Goal: Task Accomplishment & Management: Use online tool/utility

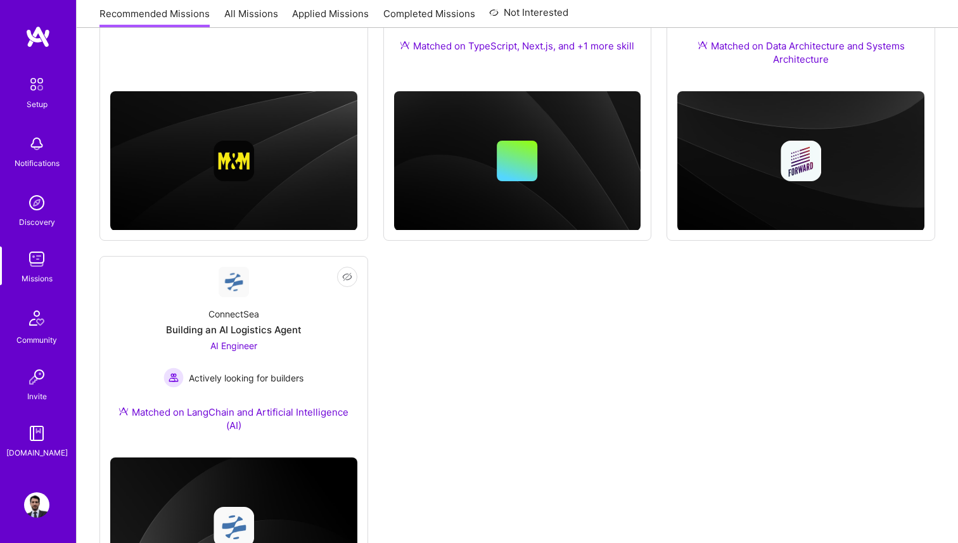
scroll to position [341, 0]
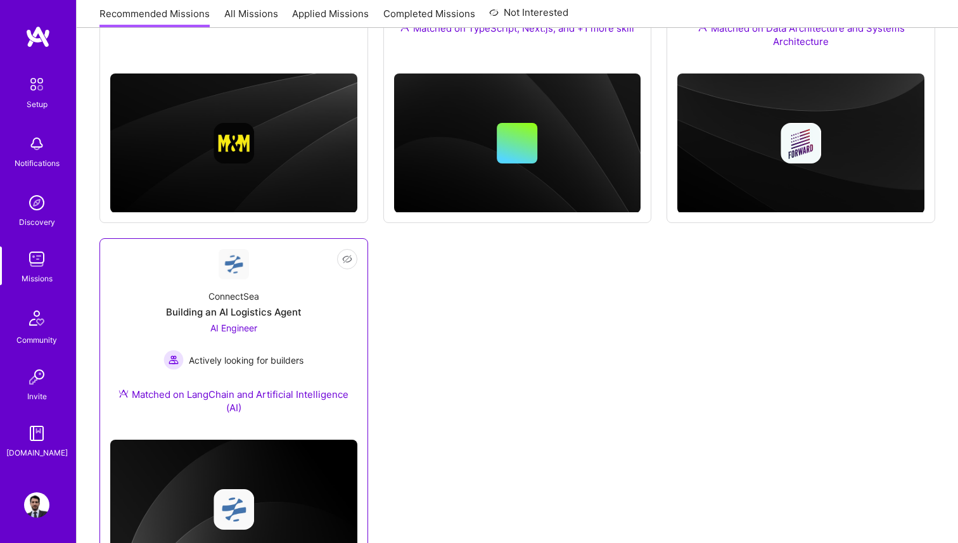
click at [257, 291] on div "ConnectSea" at bounding box center [233, 295] width 51 height 13
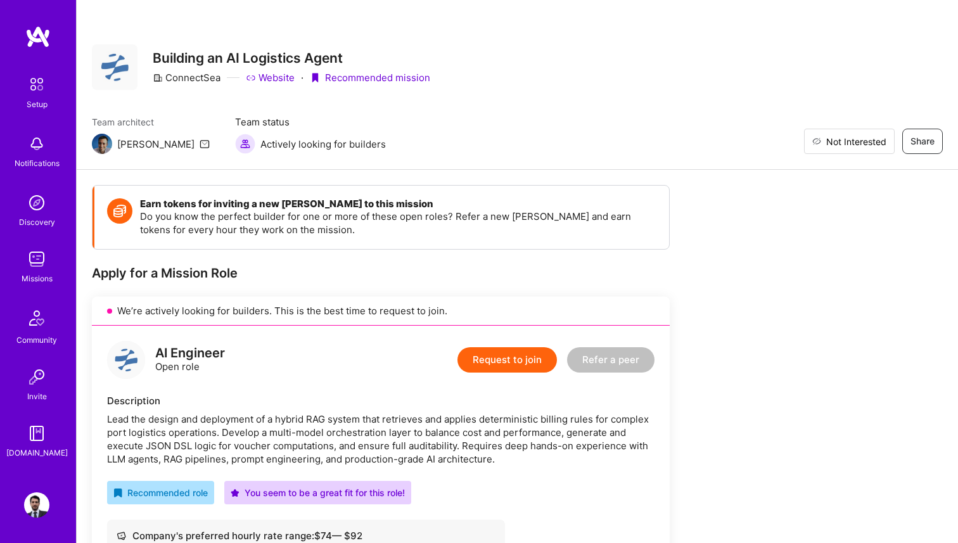
click at [876, 136] on span "Not Interested" at bounding box center [856, 141] width 60 height 13
click at [42, 264] on img at bounding box center [36, 258] width 25 height 25
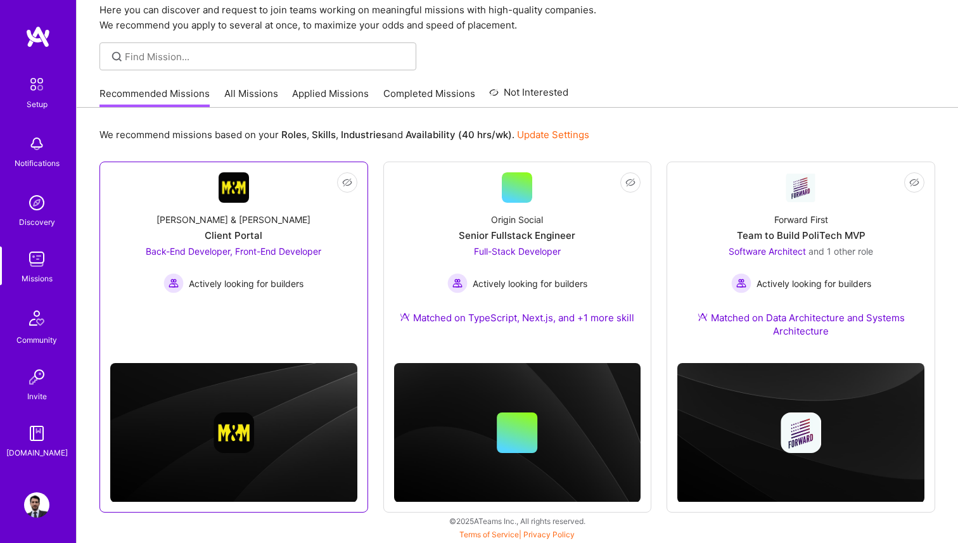
scroll to position [14, 0]
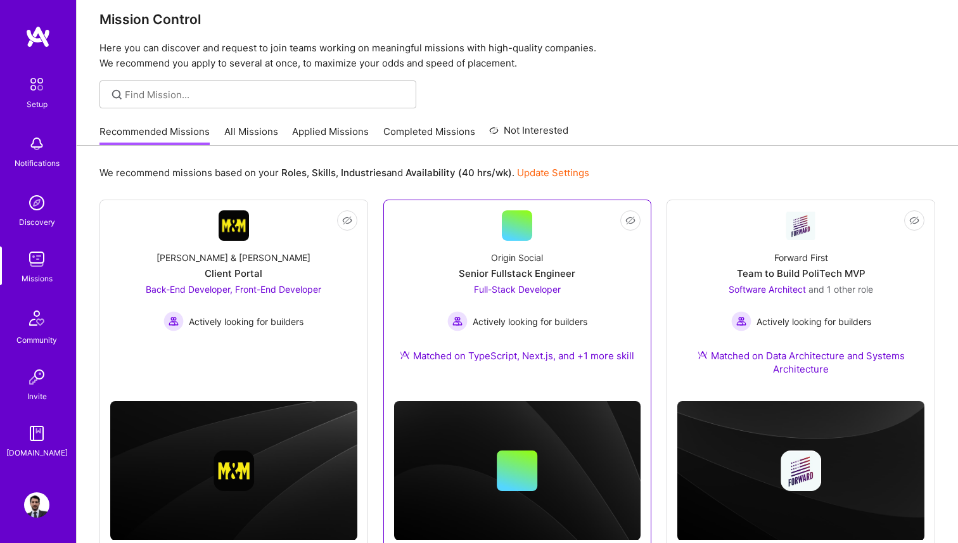
click at [501, 274] on div "Senior Fullstack Engineer" at bounding box center [517, 273] width 117 height 13
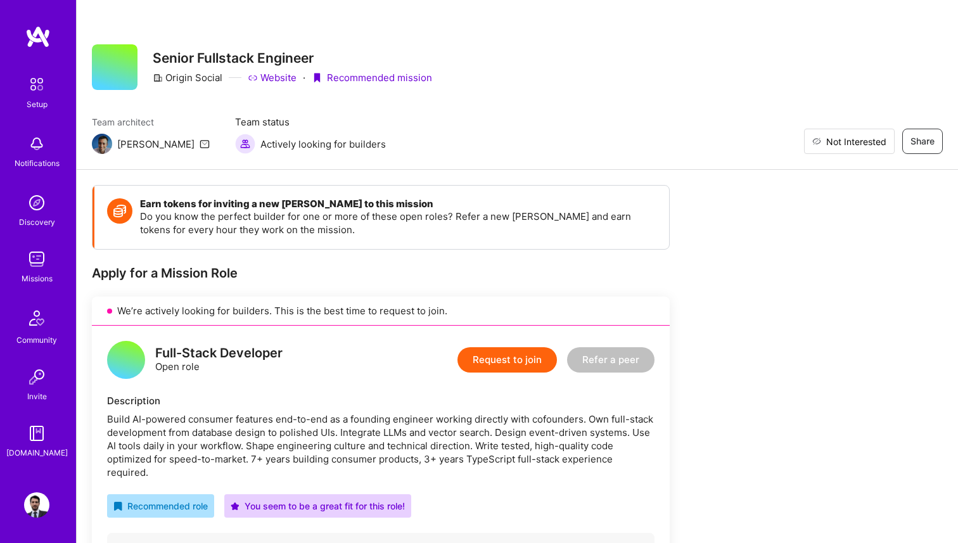
click at [880, 134] on button "Not Interested" at bounding box center [849, 141] width 91 height 25
click at [36, 262] on img at bounding box center [36, 258] width 25 height 25
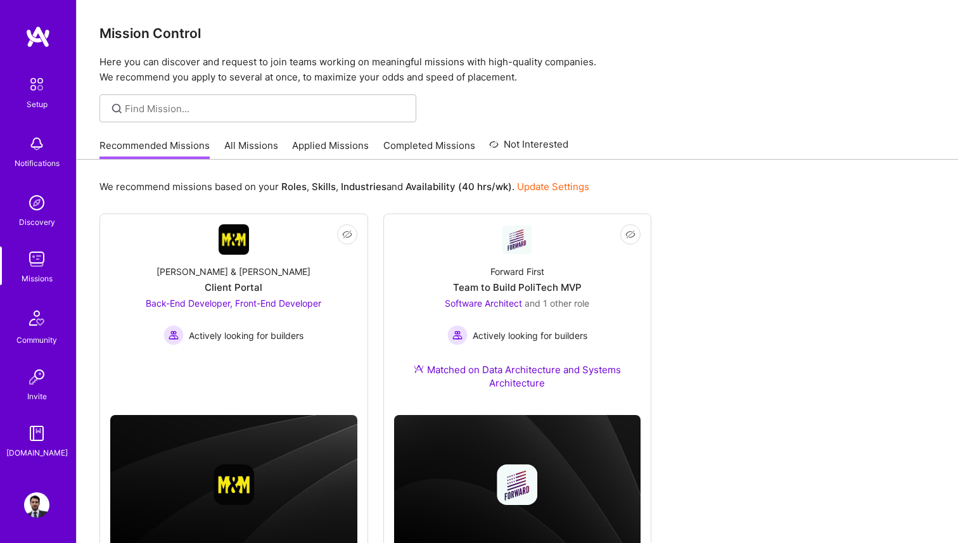
click at [37, 214] on img at bounding box center [36, 202] width 25 height 25
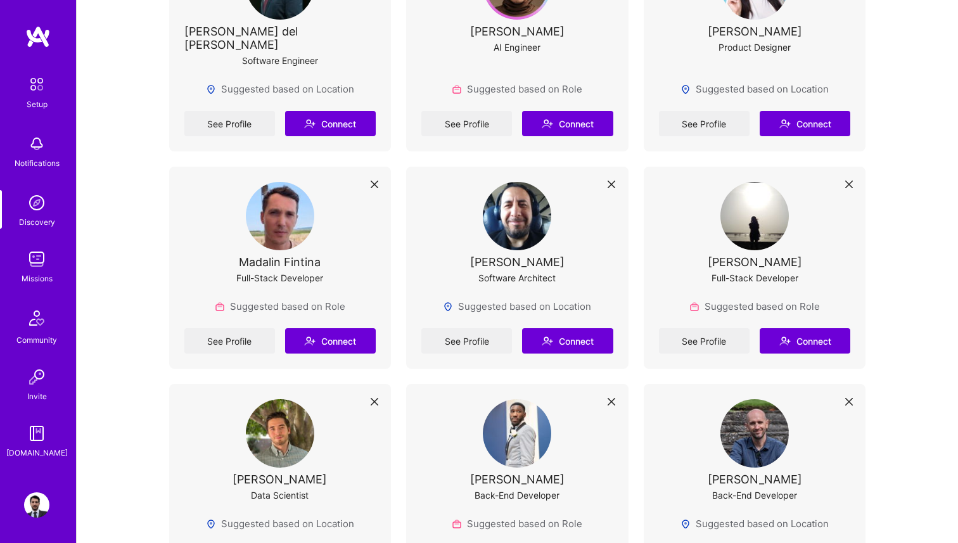
scroll to position [814, 0]
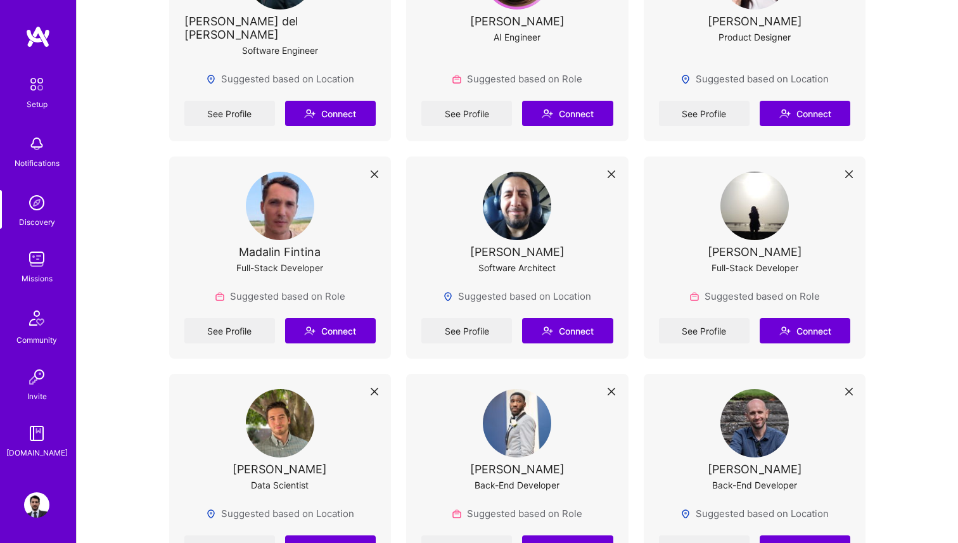
click at [29, 264] on img at bounding box center [36, 258] width 25 height 25
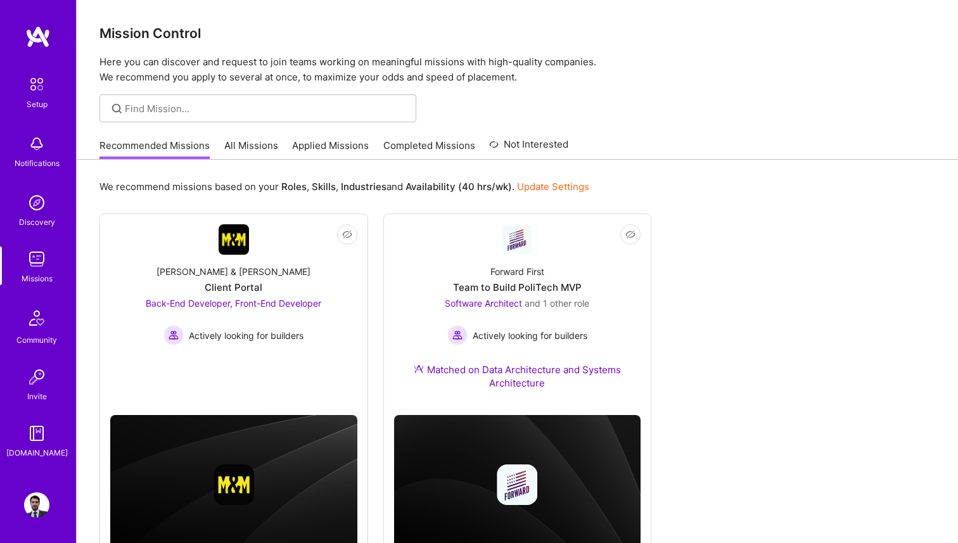
click at [250, 148] on link "All Missions" at bounding box center [251, 149] width 54 height 21
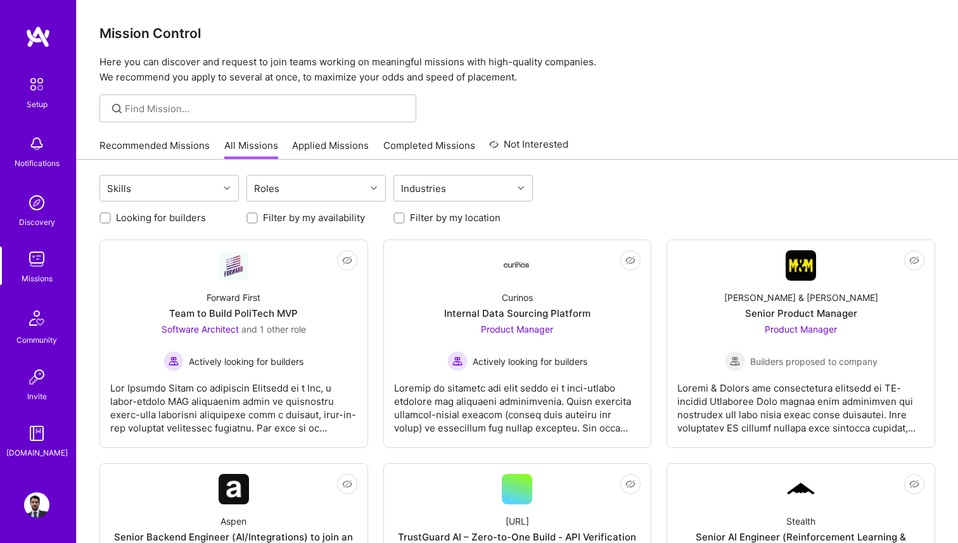
click at [179, 221] on label "Looking for builders" at bounding box center [161, 217] width 90 height 13
click at [111, 221] on input "Looking for builders" at bounding box center [106, 218] width 9 height 9
checkbox input "true"
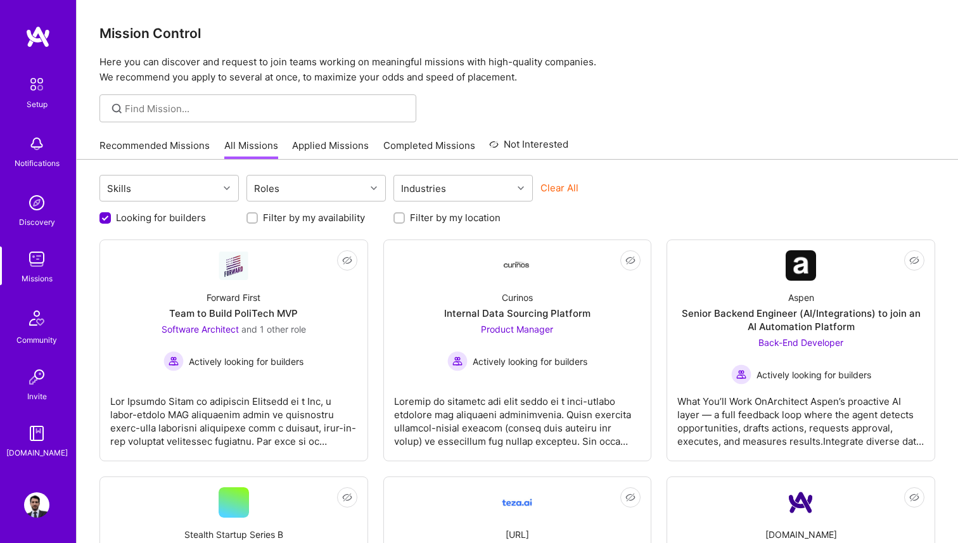
click at [395, 213] on div at bounding box center [398, 217] width 11 height 11
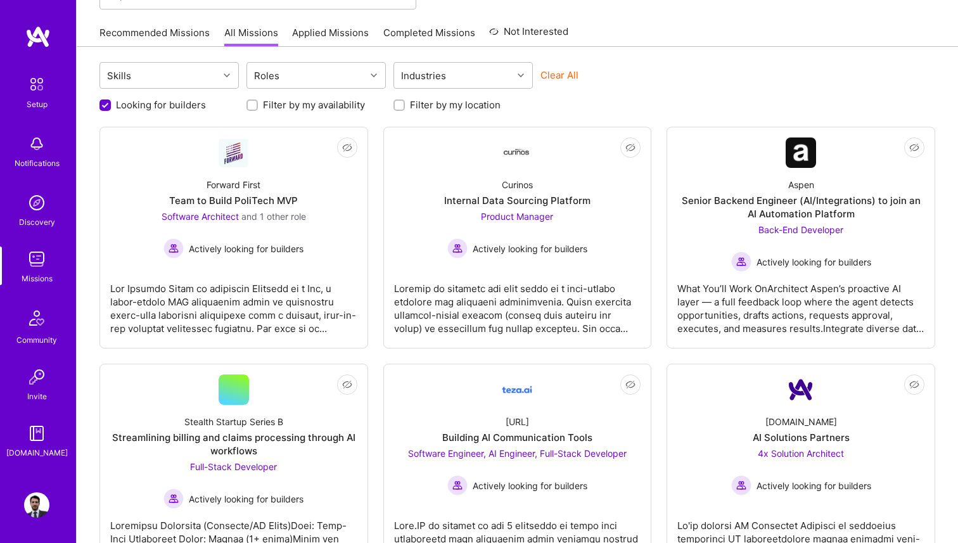
scroll to position [38, 0]
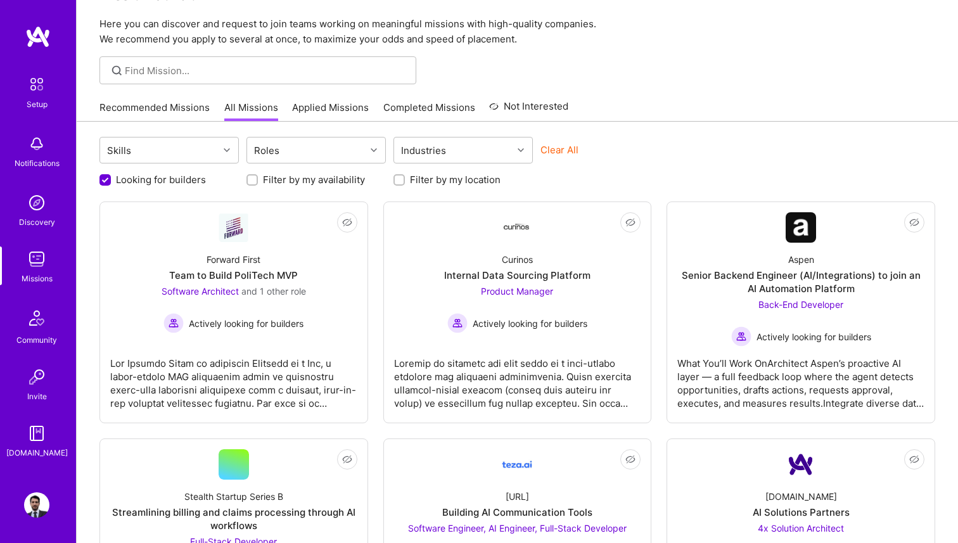
click at [402, 177] on input "Filter by my location" at bounding box center [400, 180] width 9 height 9
checkbox input "true"
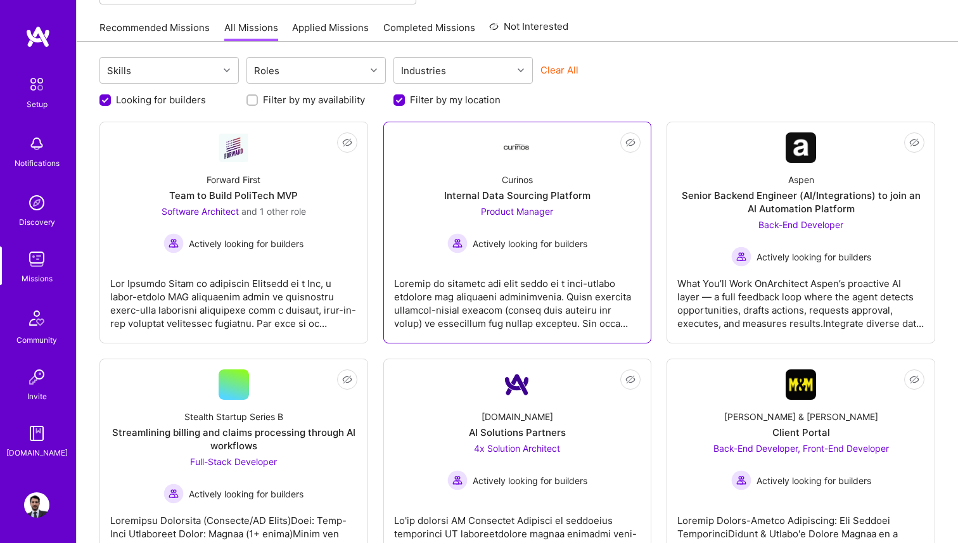
scroll to position [11, 0]
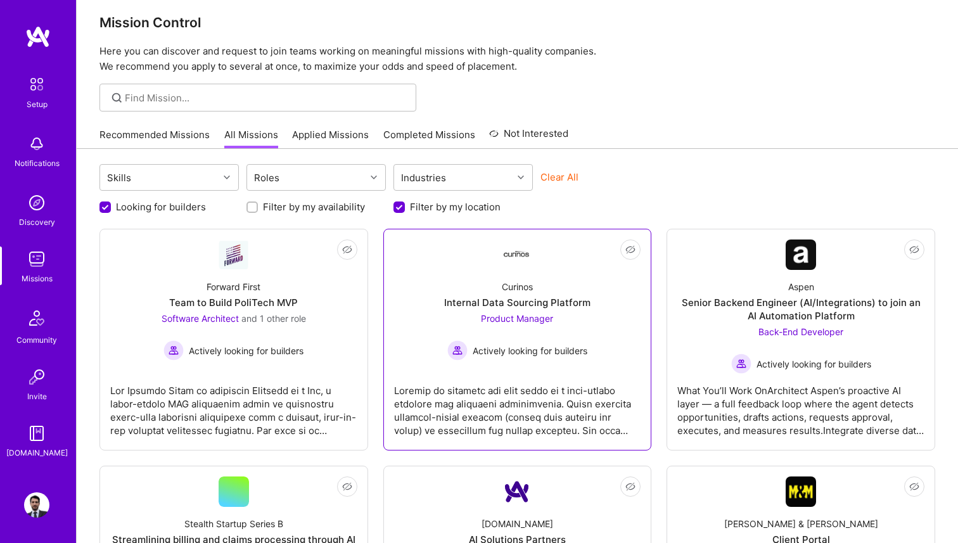
click at [475, 333] on div "Product Manager Actively looking for builders" at bounding box center [517, 336] width 140 height 49
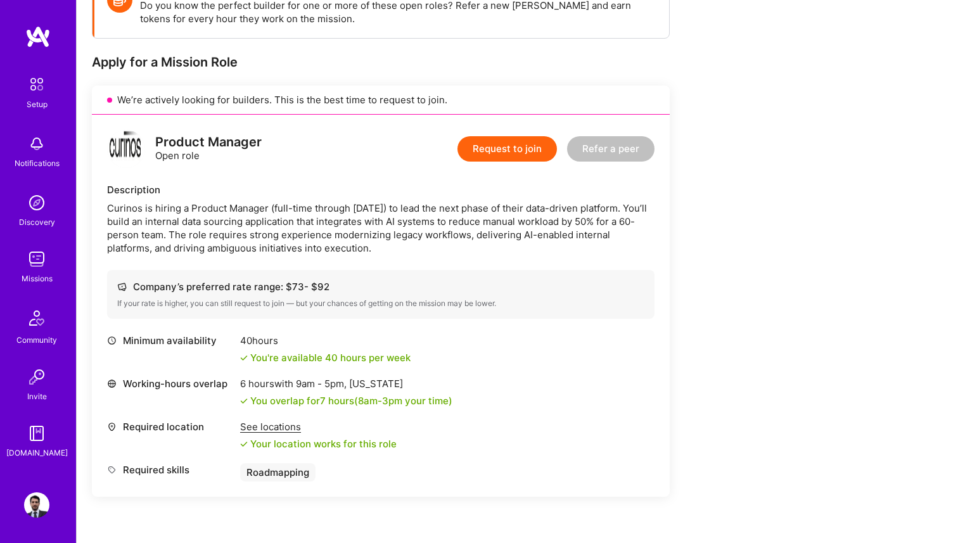
scroll to position [33, 0]
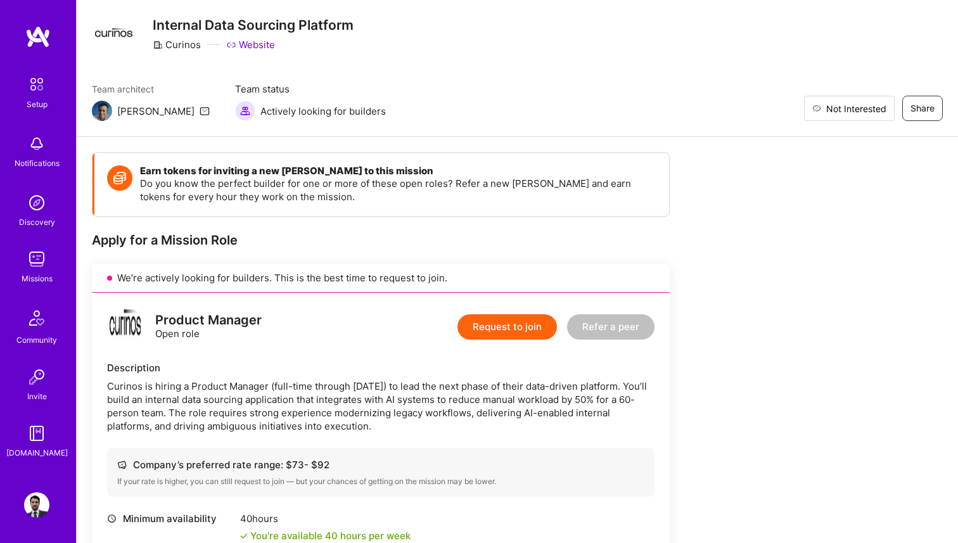
click at [872, 113] on span "Not Interested" at bounding box center [856, 108] width 60 height 13
click at [31, 272] on div "Missions" at bounding box center [37, 278] width 31 height 13
